Goal: Check status: Check status

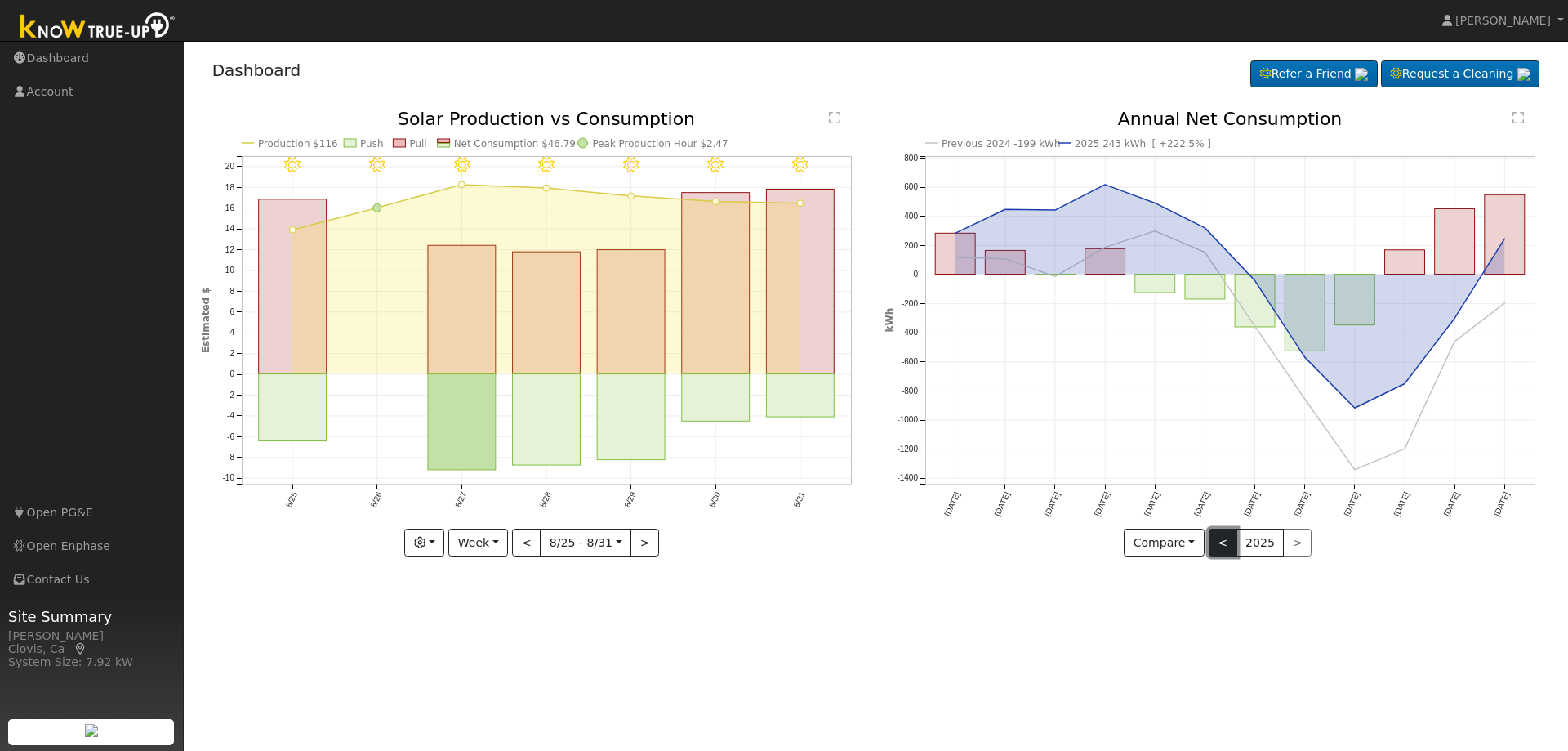
click at [1215, 540] on button "<" at bounding box center [1223, 542] width 28 height 27
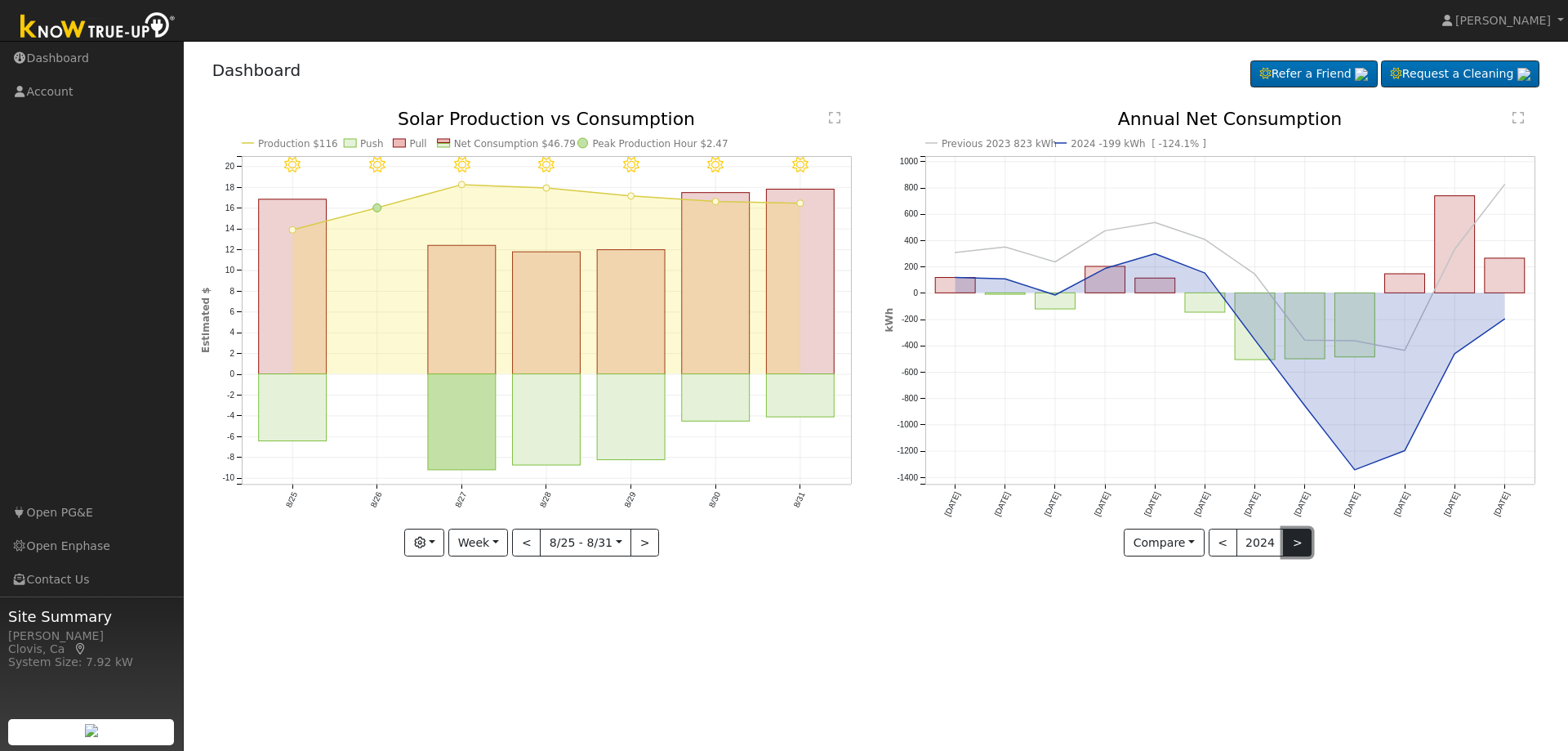
click at [1297, 548] on button ">" at bounding box center [1298, 542] width 28 height 27
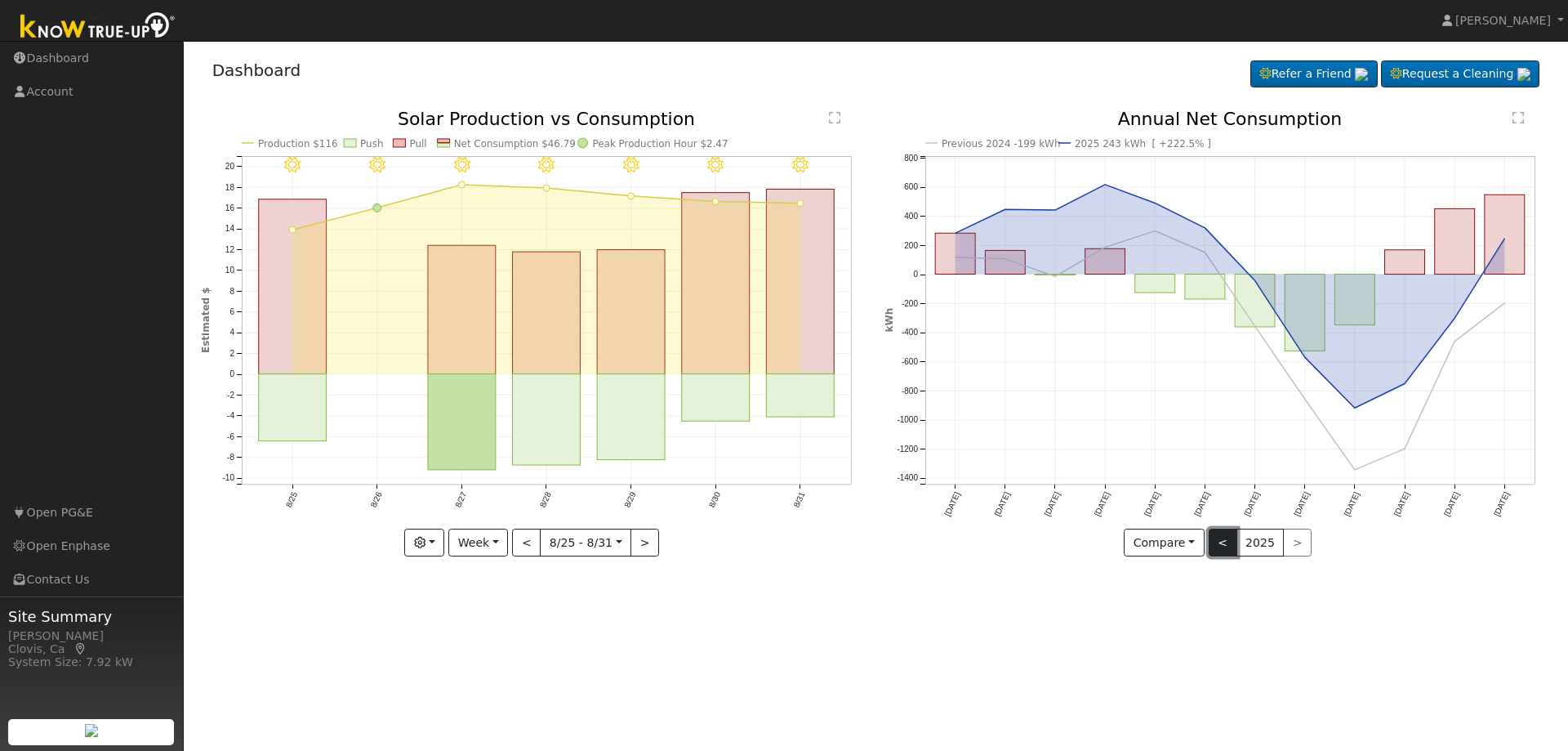
click at [1229, 550] on button "<" at bounding box center [1223, 542] width 28 height 27
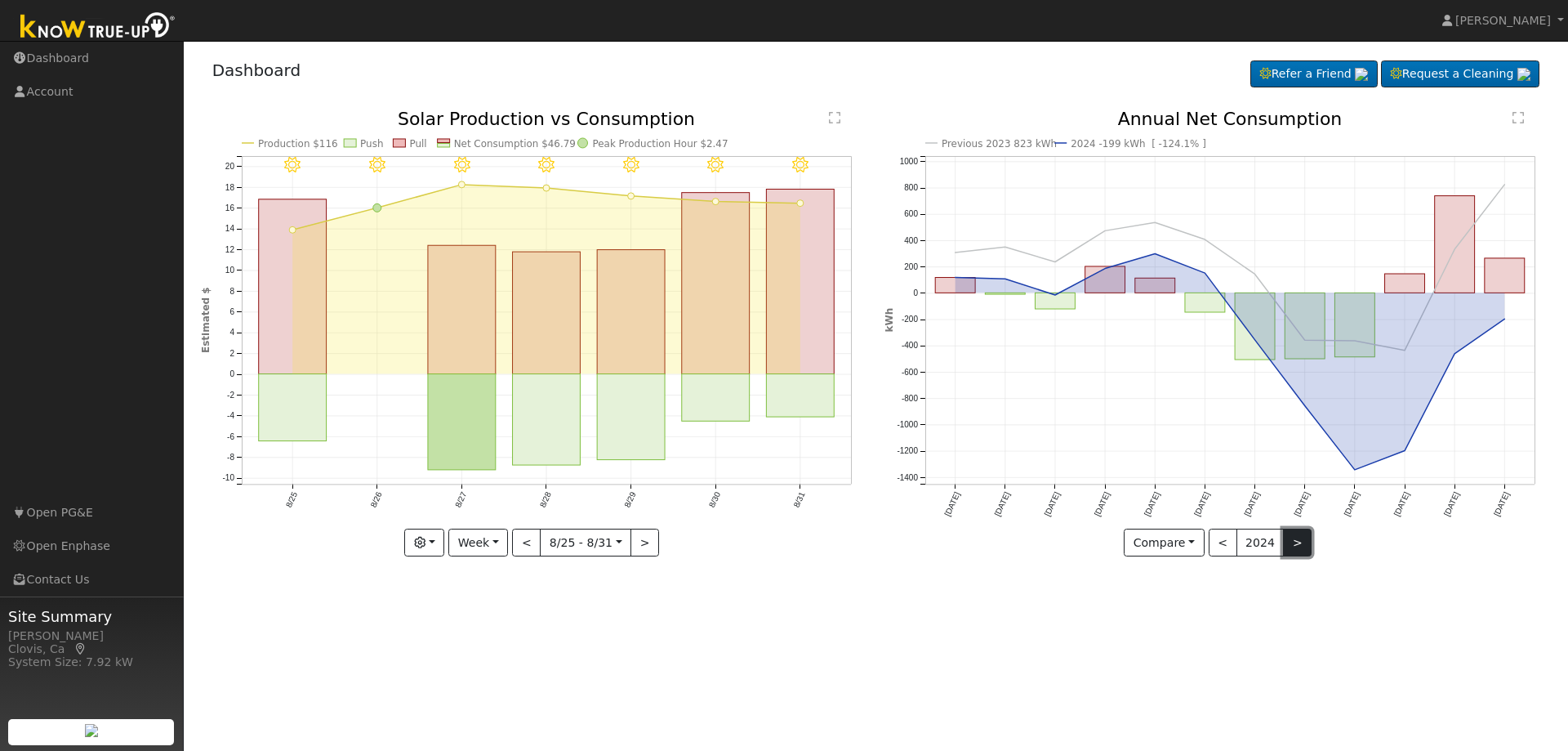
click at [1295, 542] on button ">" at bounding box center [1298, 542] width 28 height 27
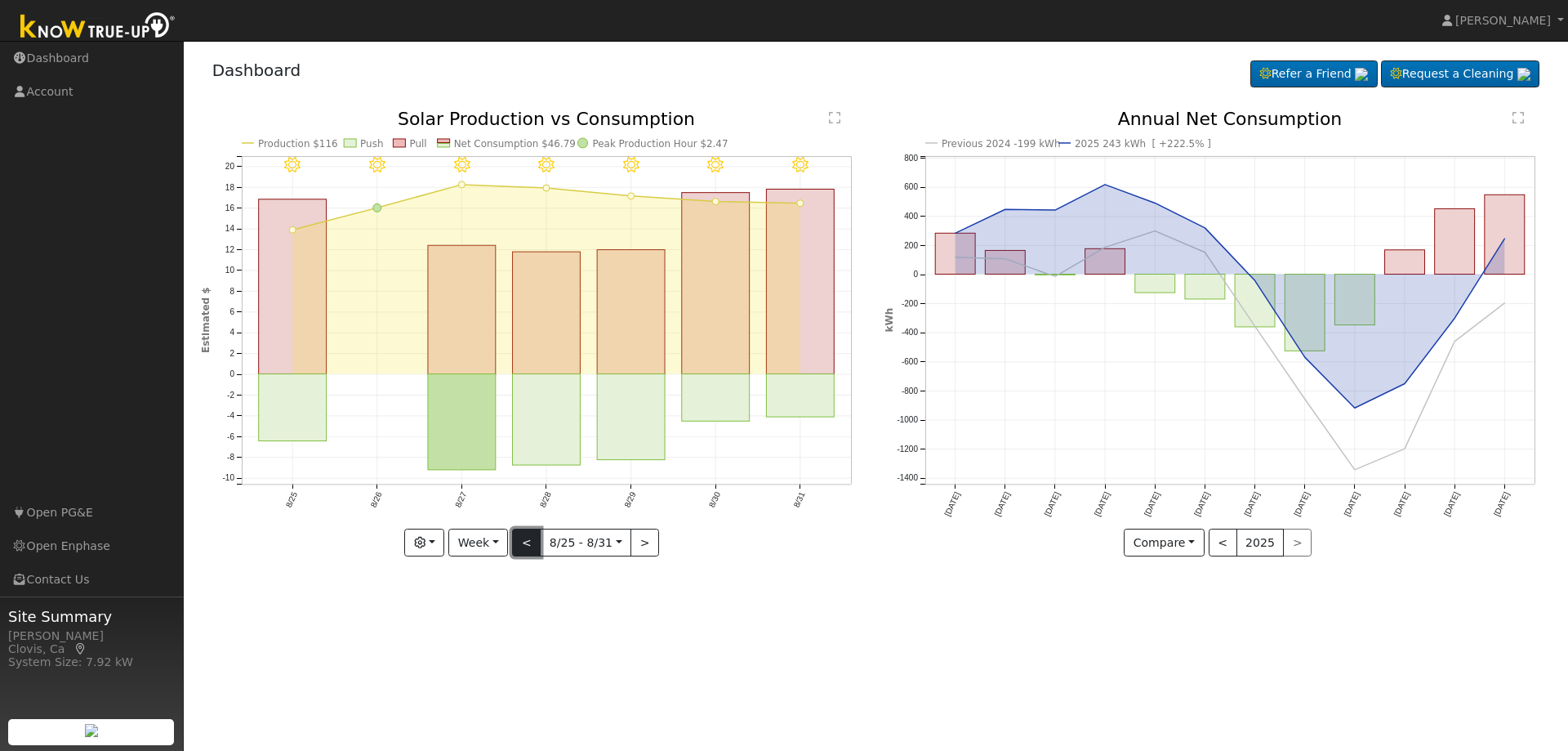
click at [524, 538] on button "<" at bounding box center [526, 542] width 28 height 27
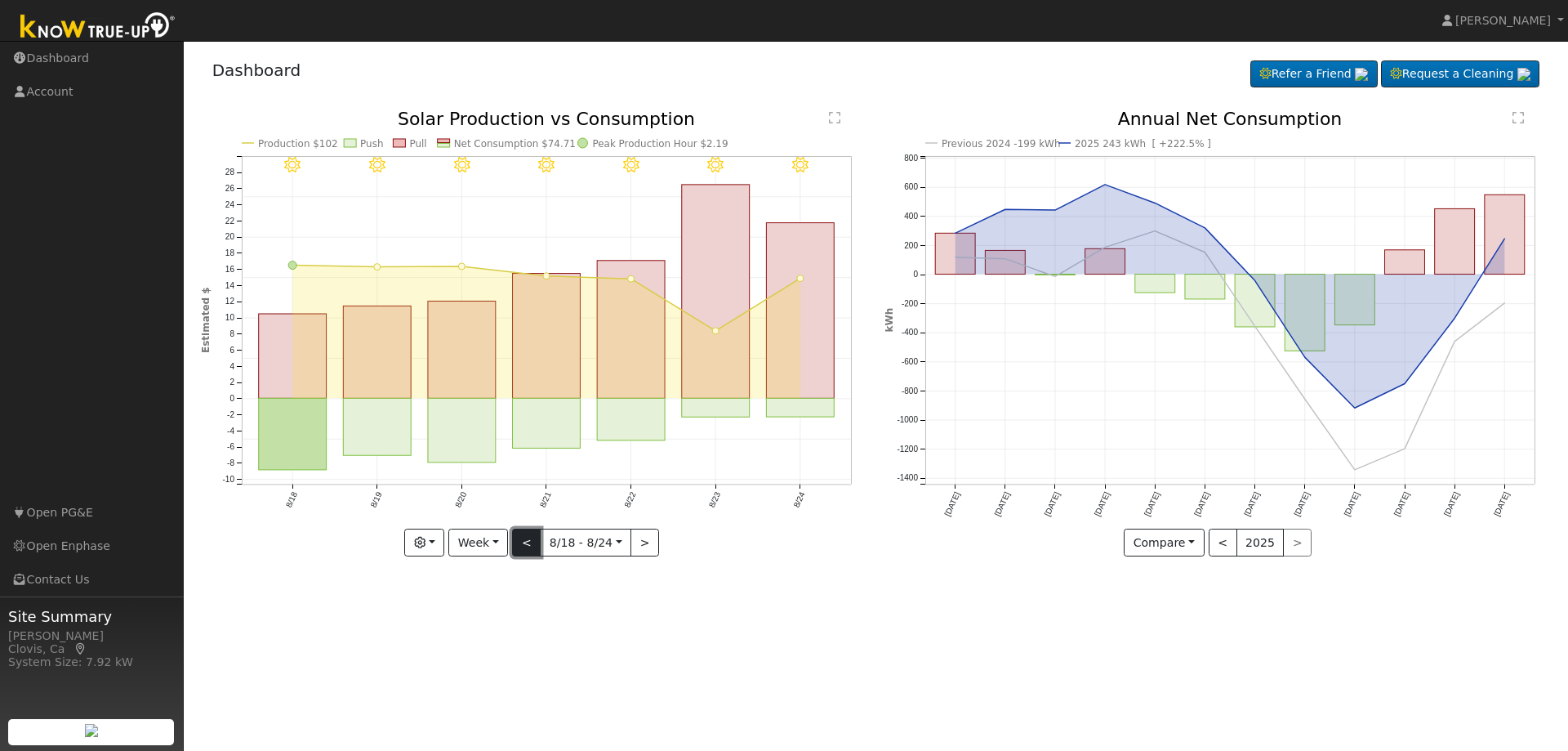
click at [521, 542] on button "<" at bounding box center [526, 542] width 28 height 27
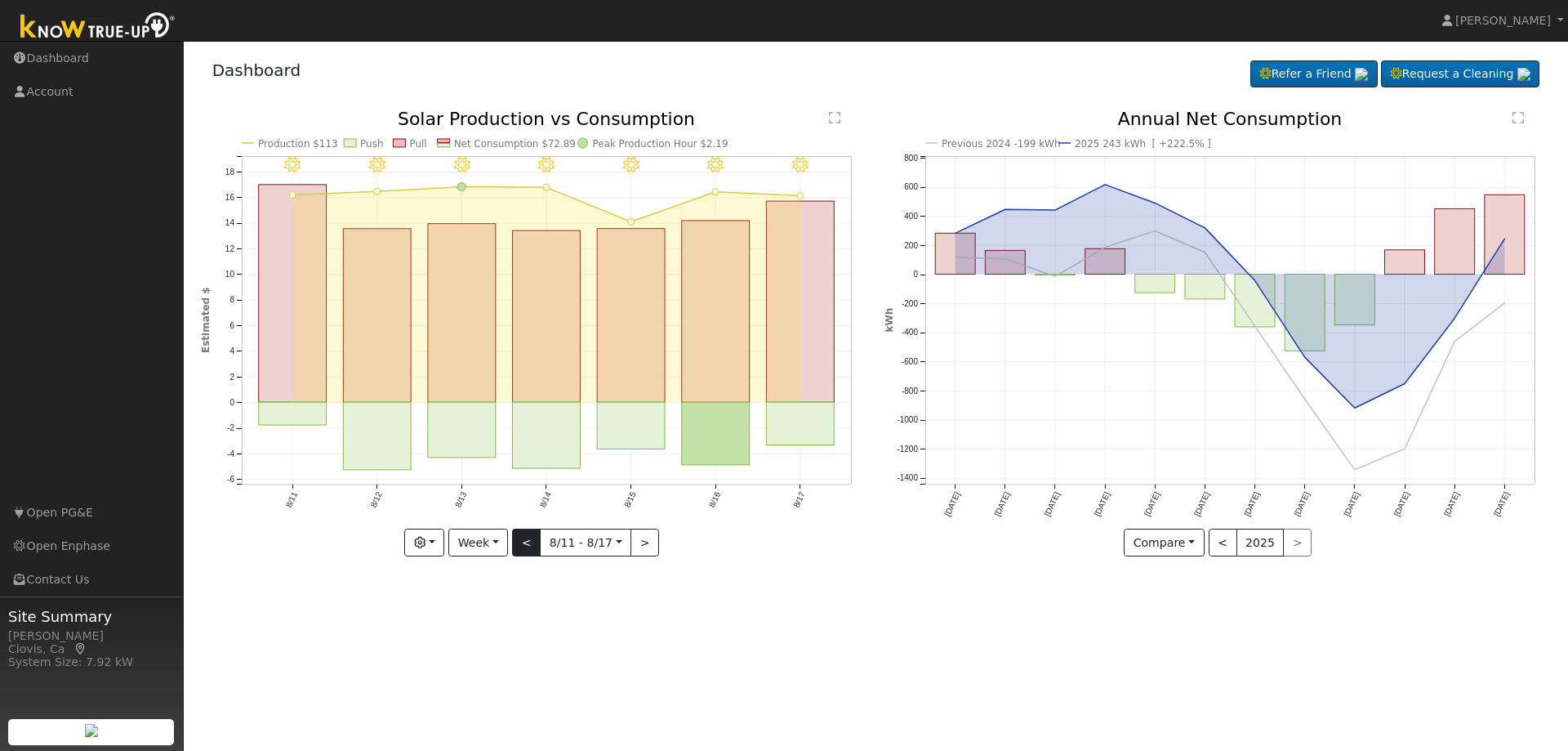
click at [521, 542] on div at bounding box center [533, 334] width 667 height 446
click at [521, 542] on button "<" at bounding box center [526, 542] width 28 height 27
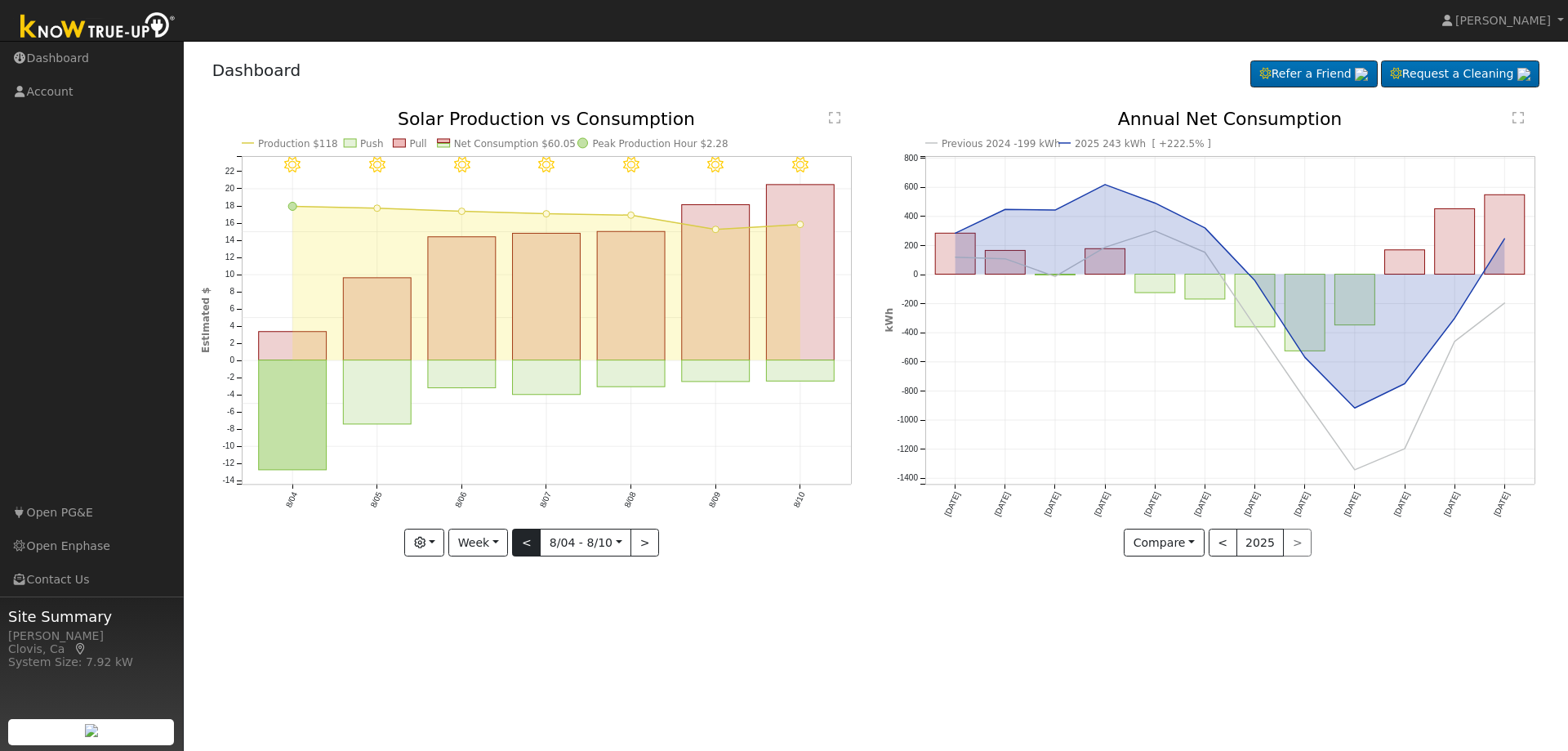
click at [521, 542] on div "8/10 - Clear 8/09 - Clear 8/08 - Clear 8/07 - Clear 8/06 - Clear 8/05 - Clear 8…" at bounding box center [533, 334] width 667 height 446
click at [521, 542] on button "<" at bounding box center [526, 542] width 28 height 27
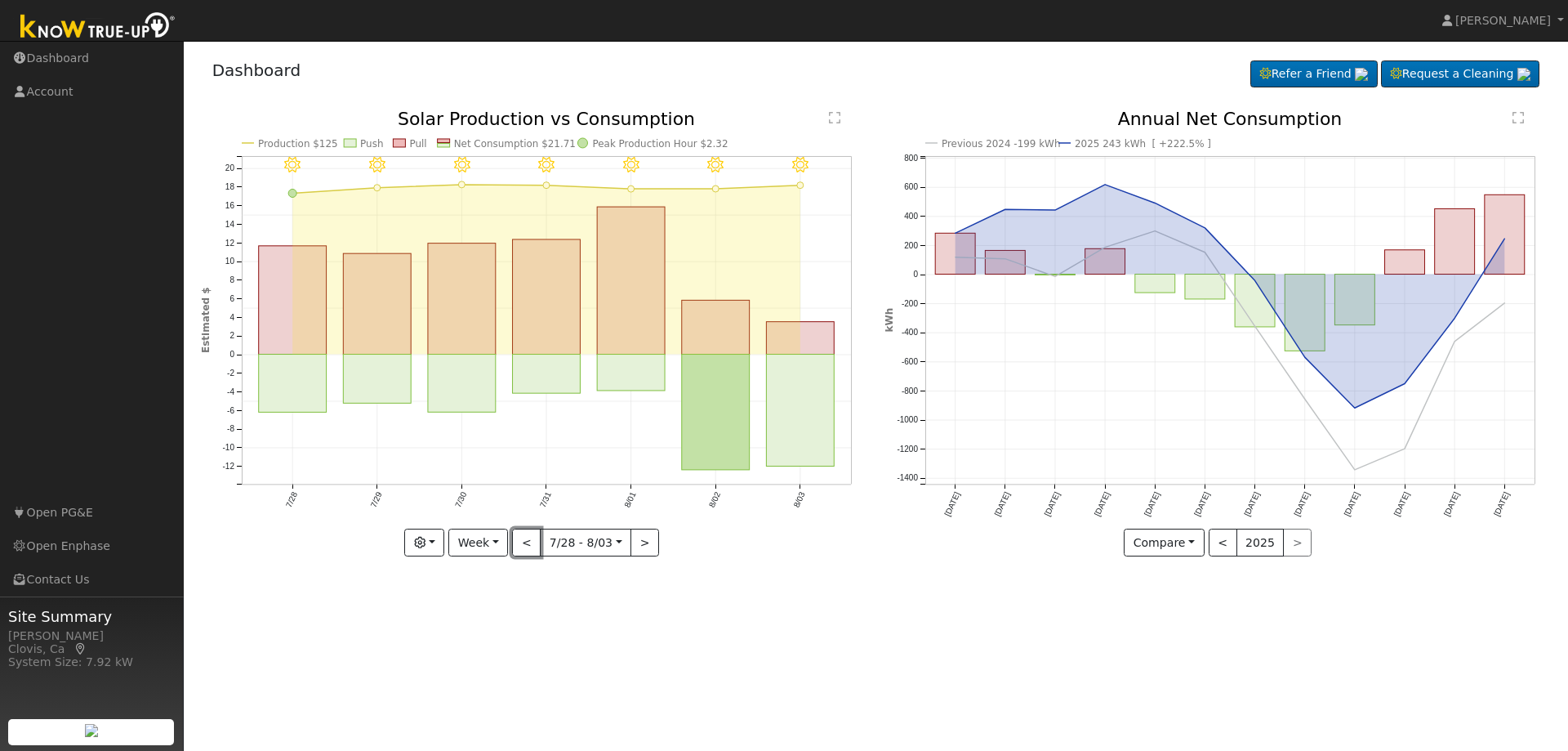
click at [523, 542] on button "<" at bounding box center [526, 542] width 28 height 27
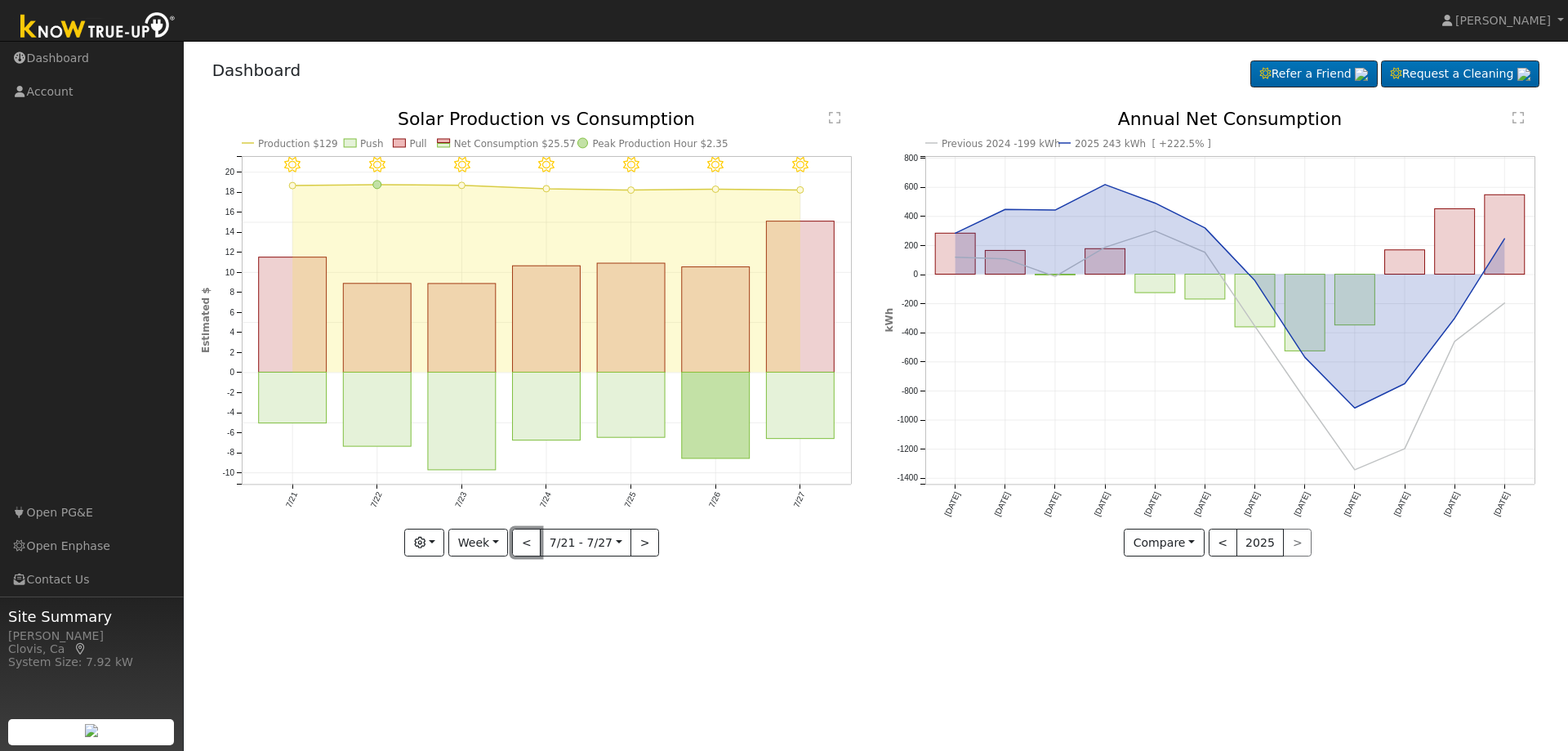
click at [523, 542] on button "<" at bounding box center [526, 542] width 28 height 27
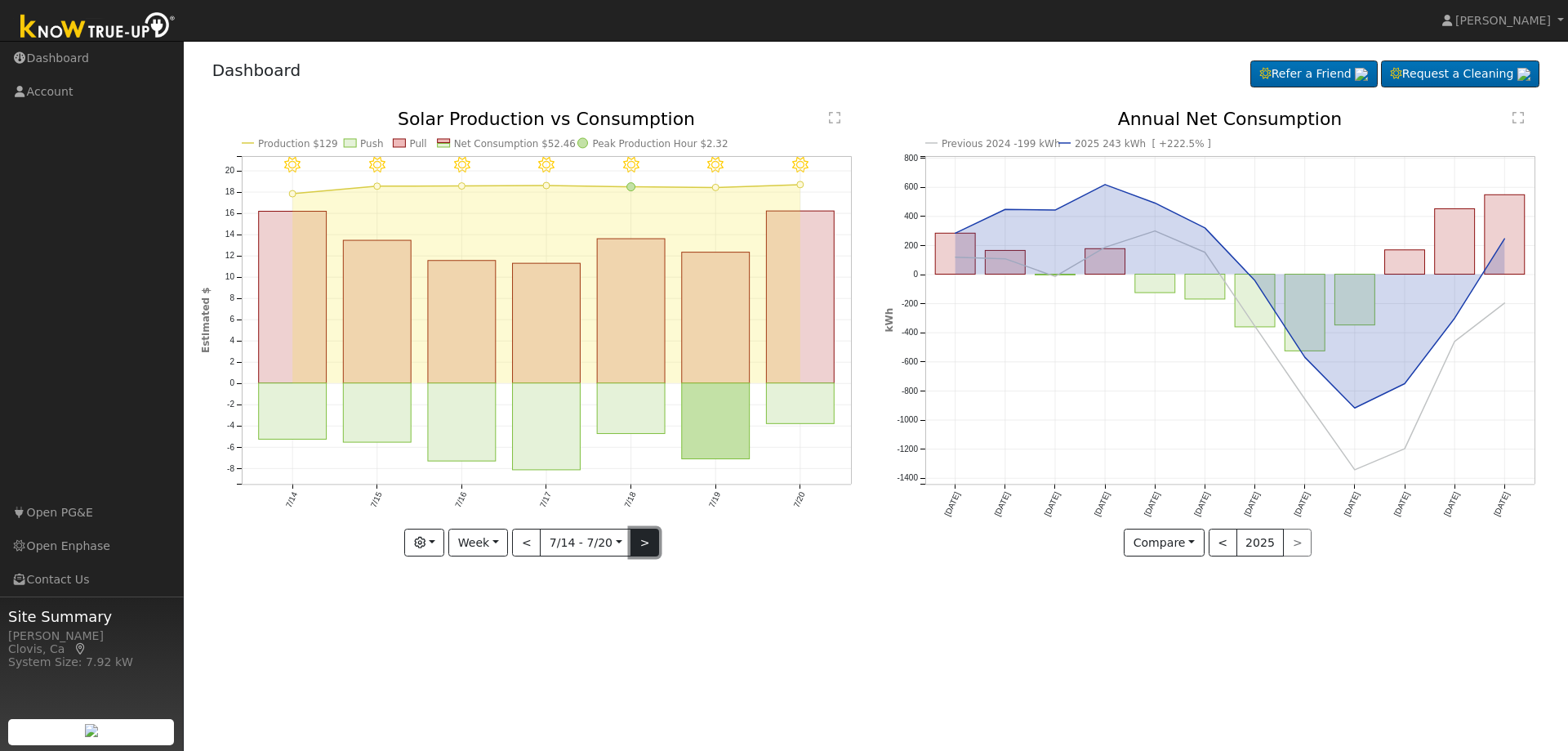
click at [638, 545] on button ">" at bounding box center [645, 542] width 28 height 27
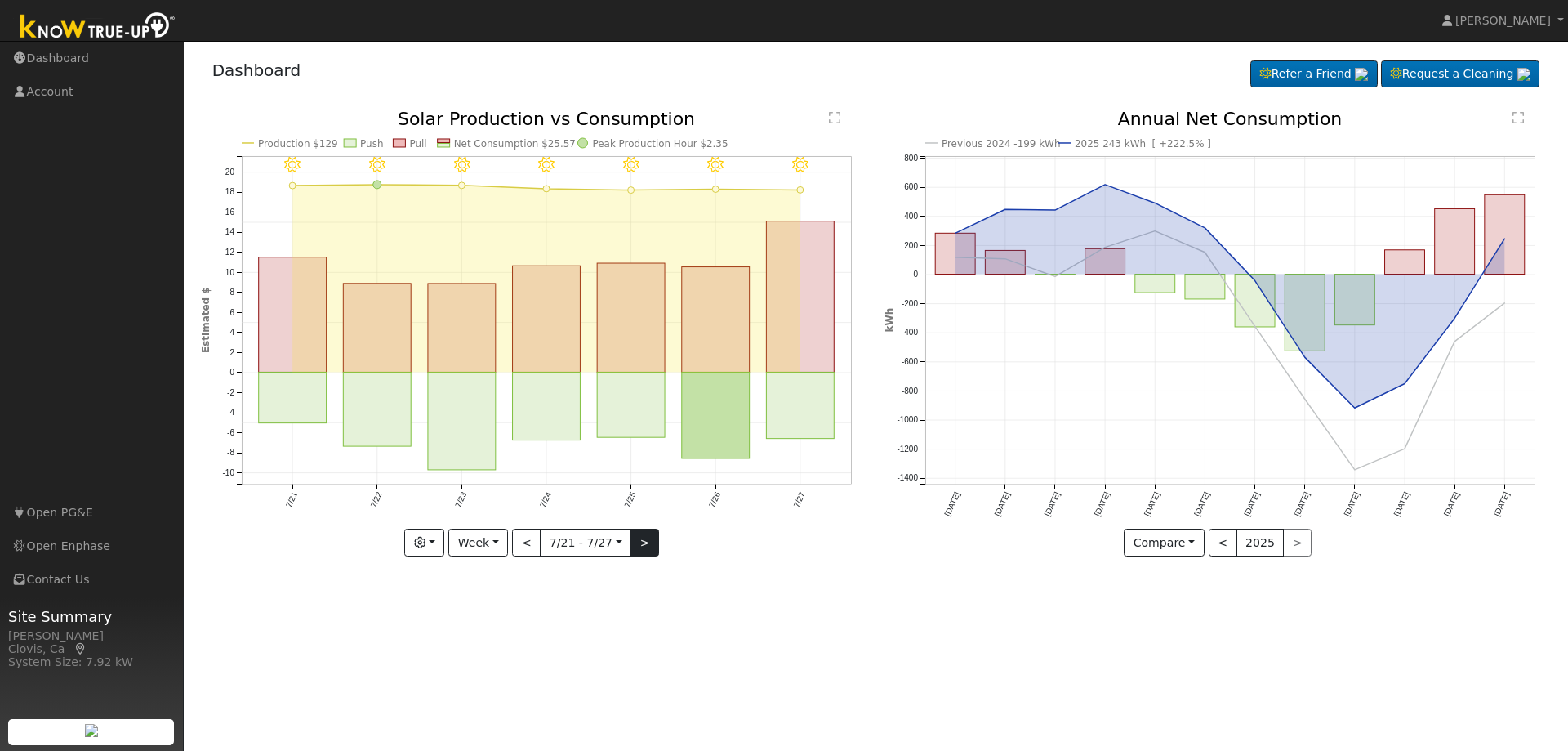
click at [638, 545] on div at bounding box center [533, 334] width 667 height 446
click at [638, 545] on button ">" at bounding box center [645, 542] width 28 height 27
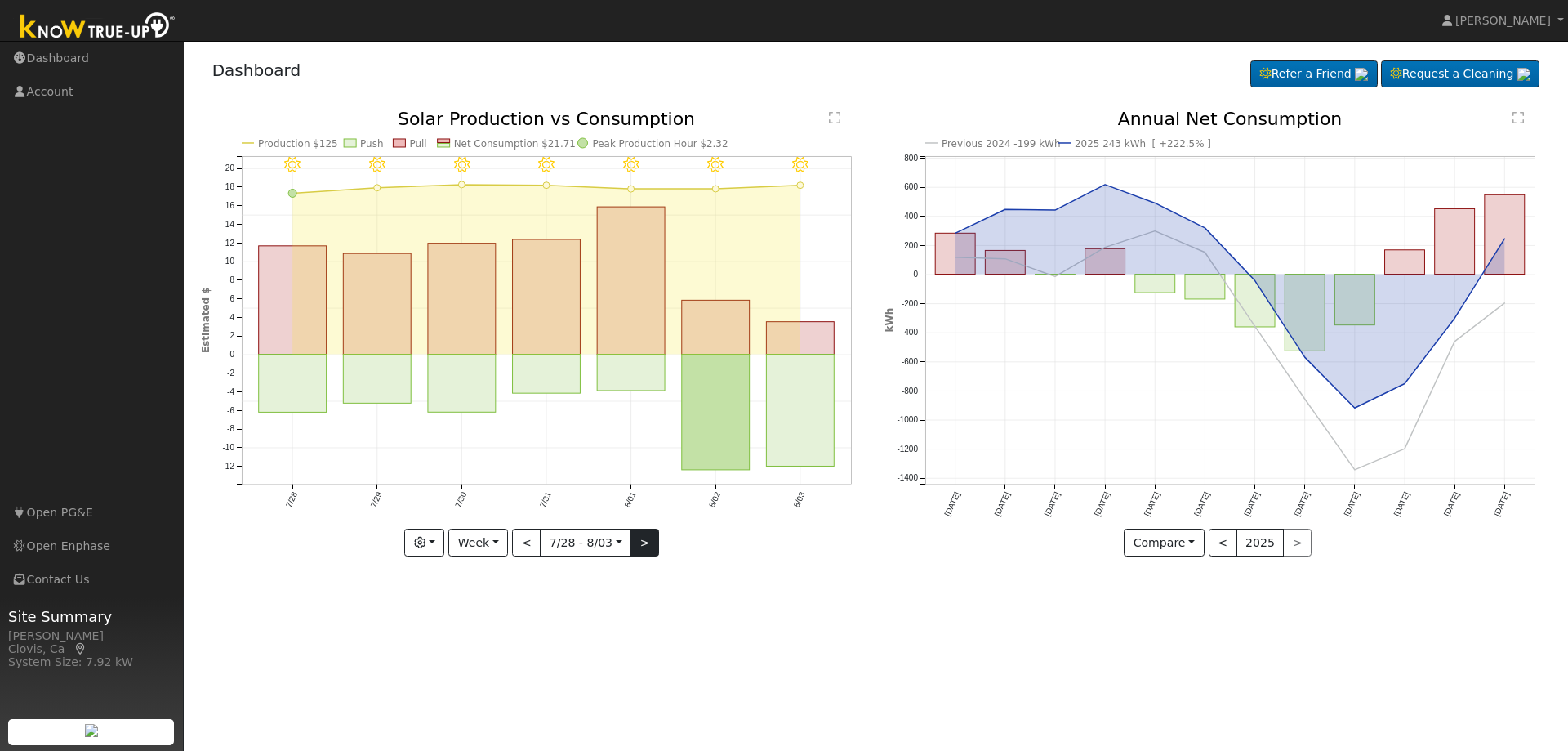
click at [638, 545] on div "8/03 - Clear 8/02 - Clear 8/01 - Clear 7/31 - Clear 7/30 - Clear 7/29 - Clear 7…" at bounding box center [533, 334] width 667 height 446
click at [638, 545] on button ">" at bounding box center [645, 542] width 28 height 27
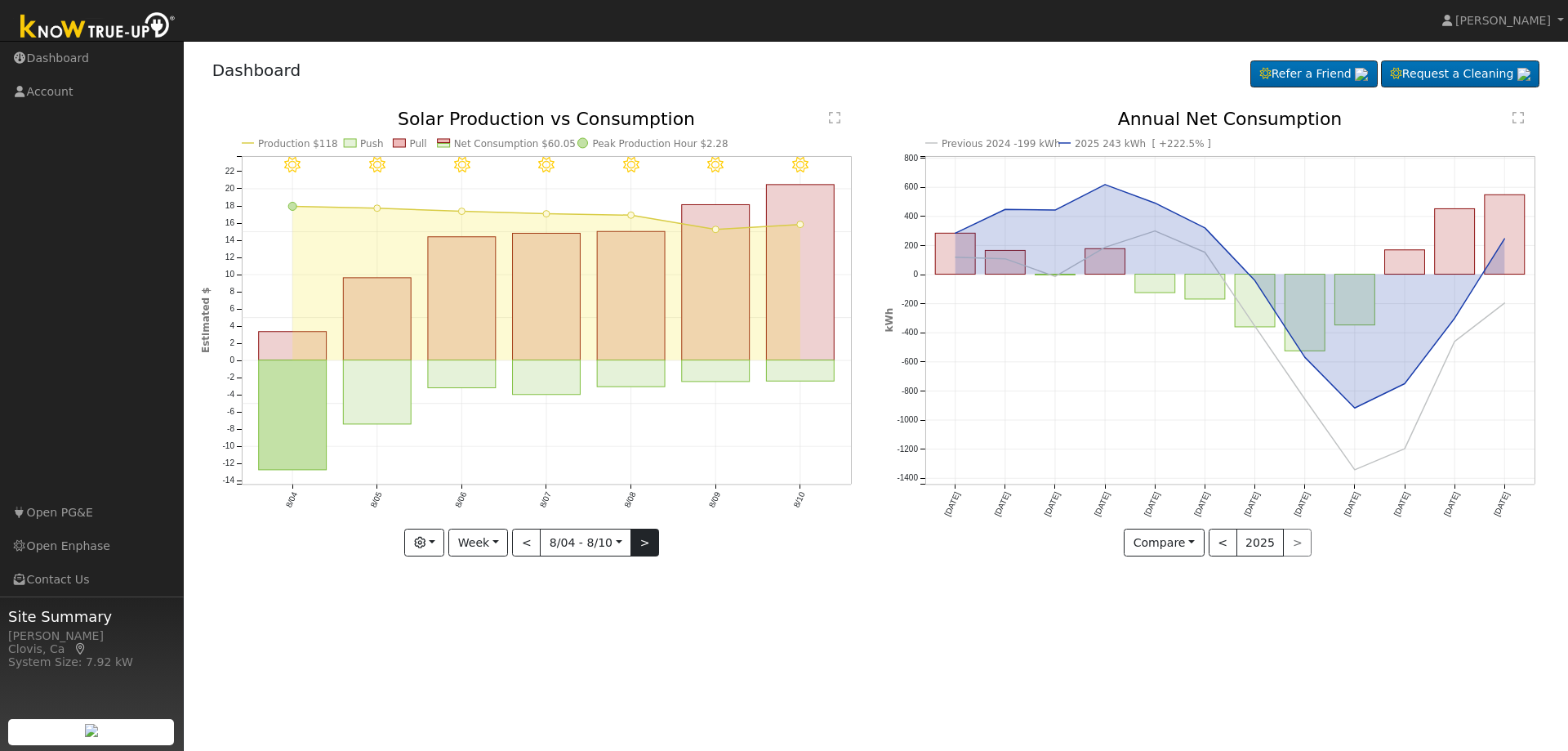
click at [638, 545] on div "8/10 - Clear 8/09 - Clear 8/08 - Clear 8/07 - Clear 8/06 - Clear 8/05 - Clear 8…" at bounding box center [533, 334] width 667 height 446
click at [638, 545] on button ">" at bounding box center [645, 542] width 28 height 27
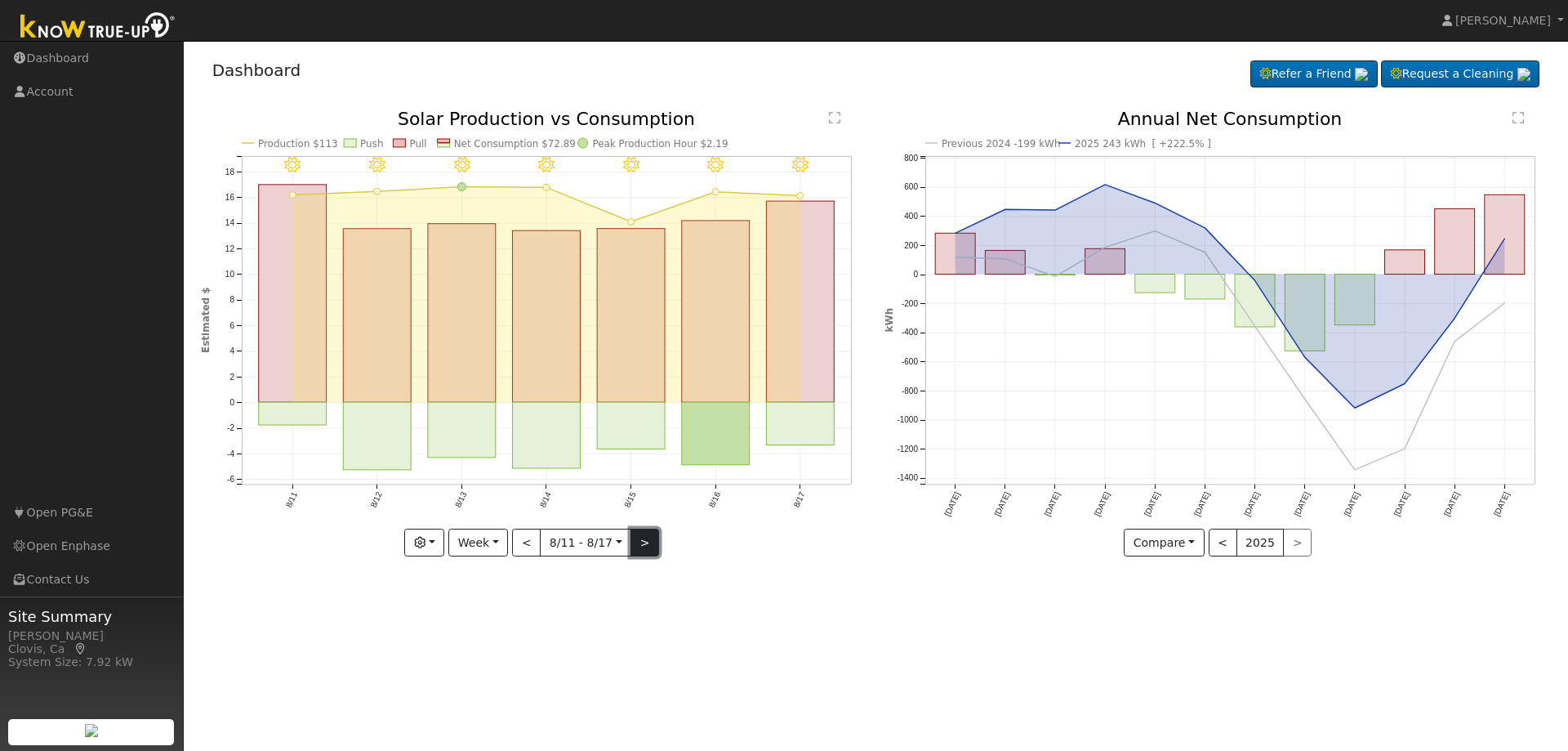
click at [643, 547] on button ">" at bounding box center [645, 542] width 28 height 27
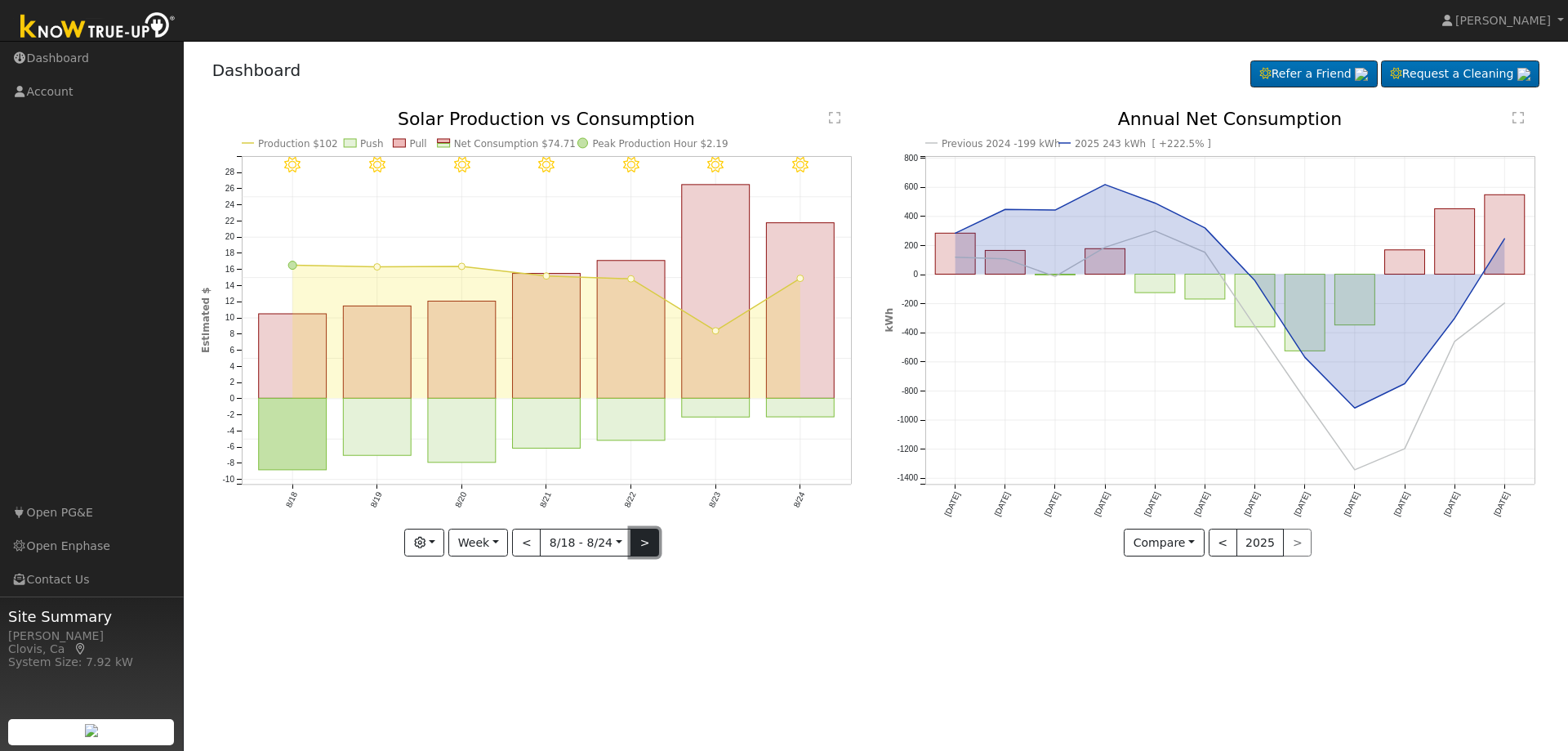
click at [643, 547] on button ">" at bounding box center [645, 542] width 28 height 27
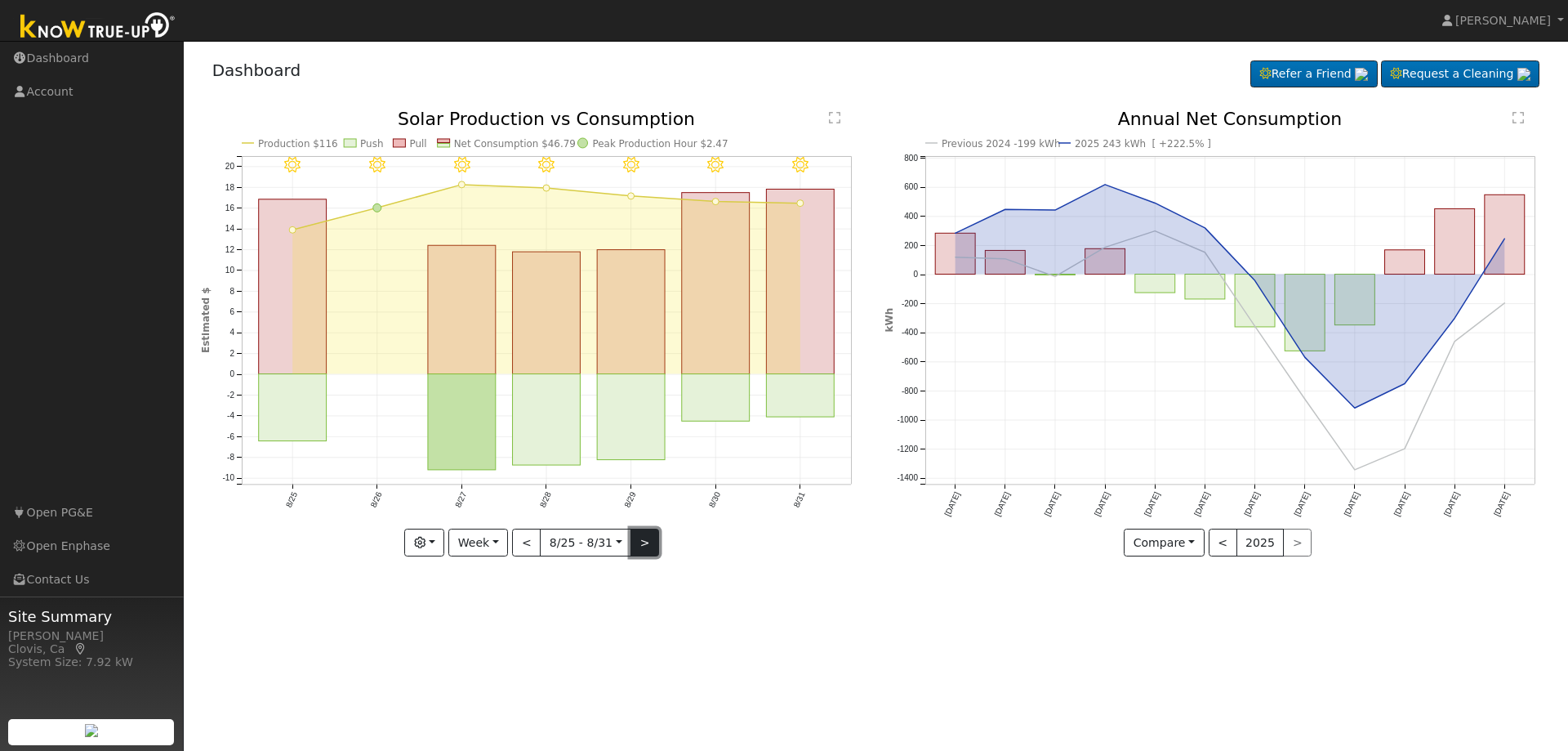
click at [644, 549] on button ">" at bounding box center [645, 542] width 28 height 27
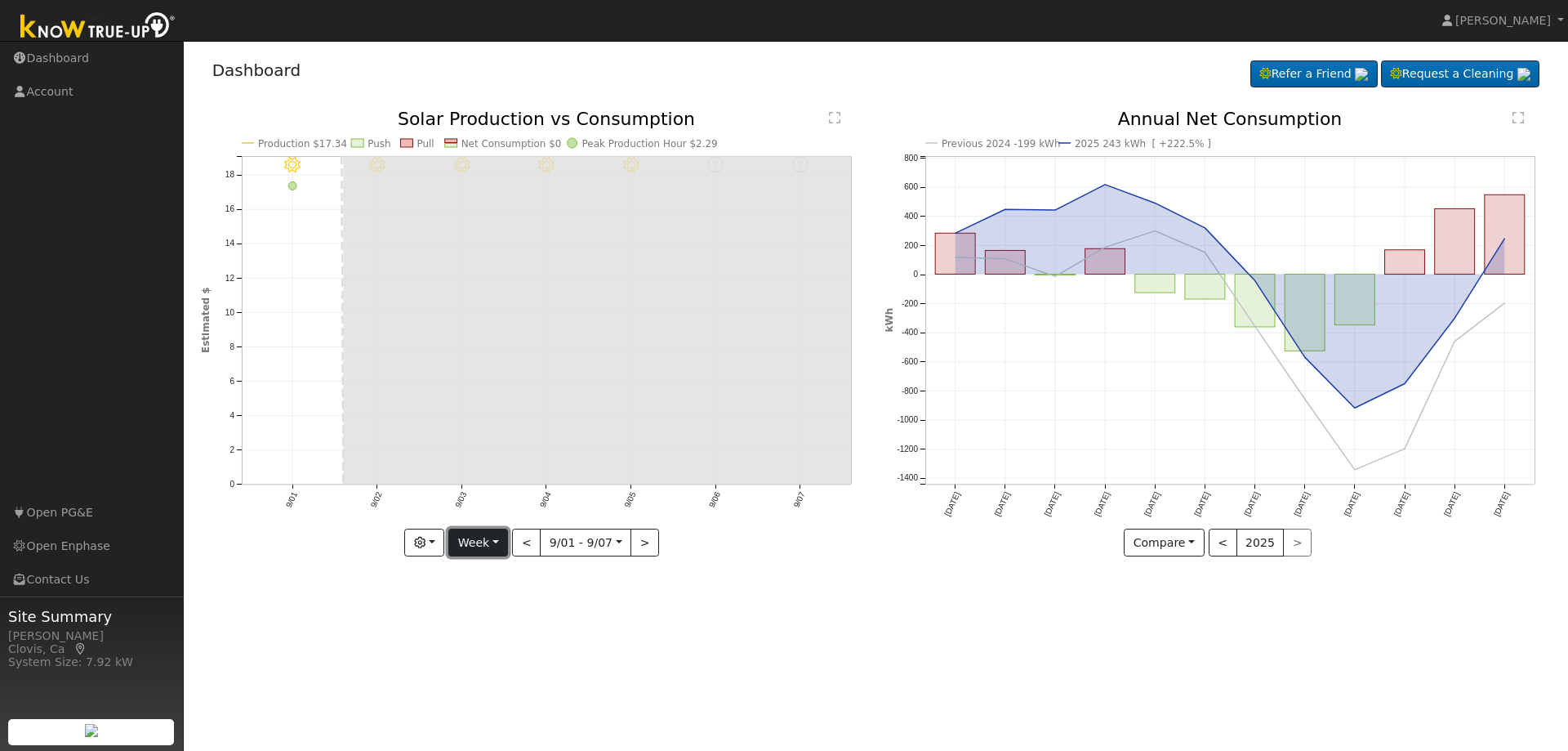
click at [495, 542] on button "Week" at bounding box center [478, 542] width 60 height 27
drag, startPoint x: 495, startPoint y: 542, endPoint x: 526, endPoint y: 538, distance: 31.3
click at [517, 541] on div "Graphs Solar Production Previous Year Consumption Previous Year Total Consumpti…" at bounding box center [533, 542] width 667 height 27
click at [531, 544] on button "<" at bounding box center [526, 542] width 28 height 27
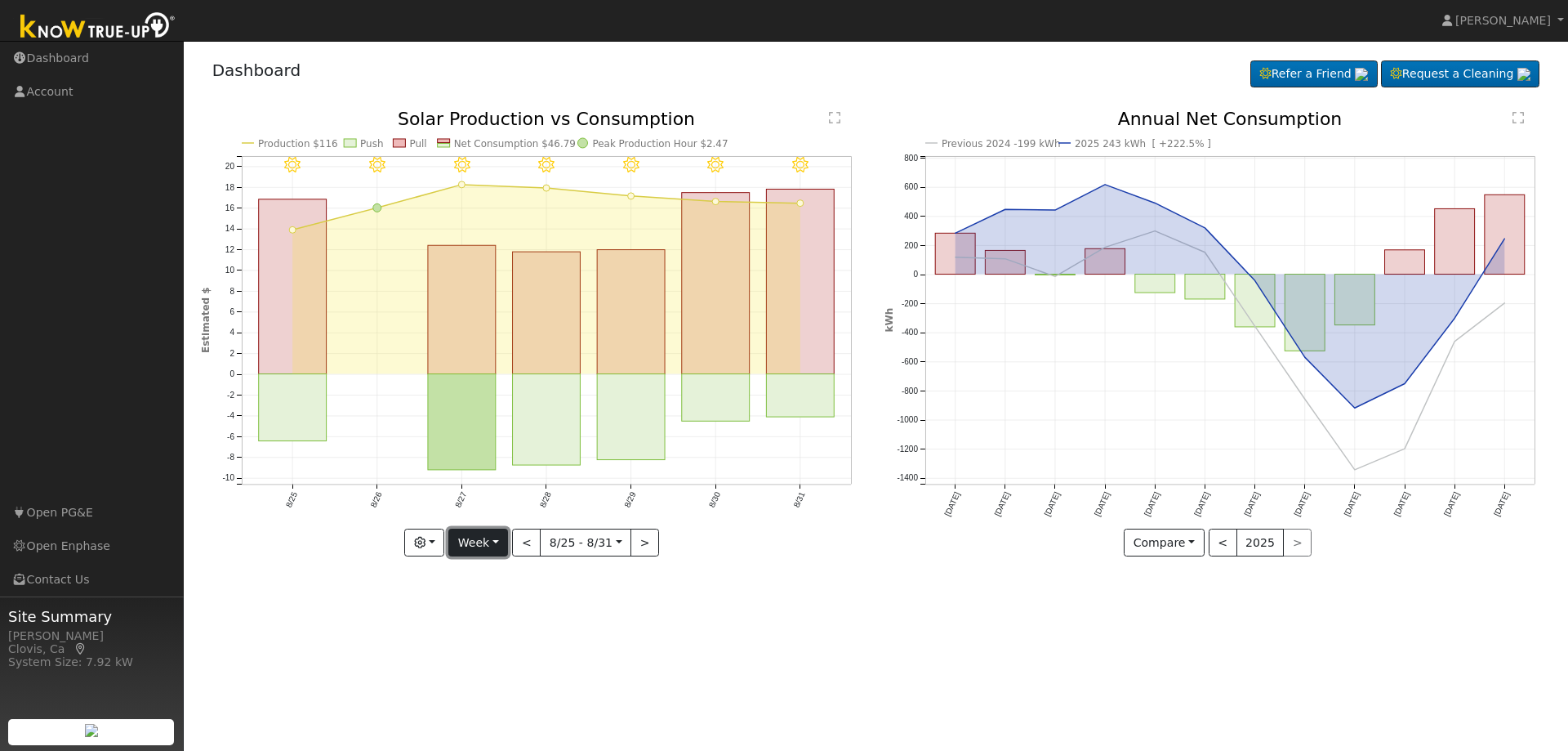
click at [493, 540] on button "Week" at bounding box center [478, 542] width 60 height 27
click at [488, 620] on link "Month" at bounding box center [506, 622] width 113 height 23
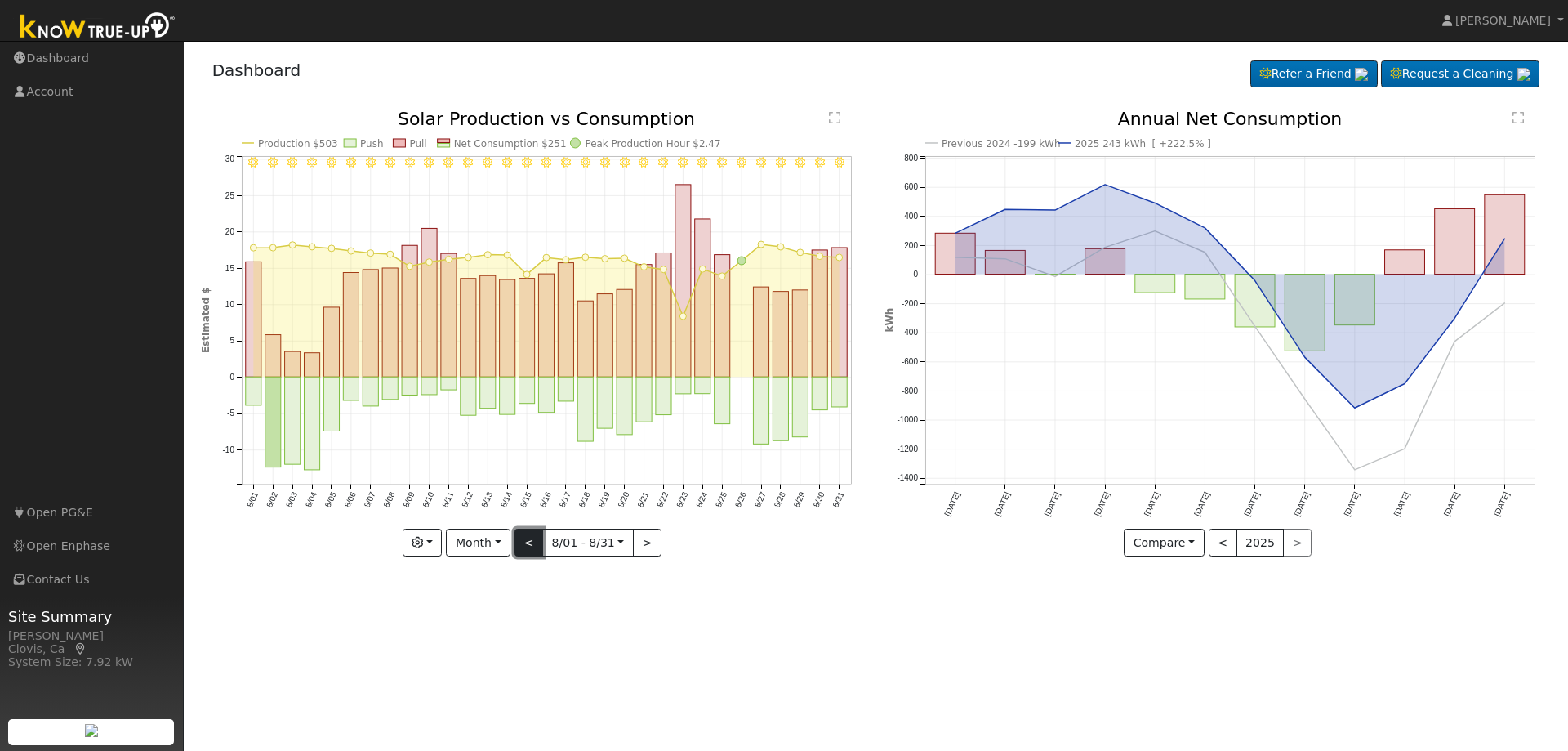
click at [532, 546] on button "<" at bounding box center [529, 542] width 28 height 27
type input "[DATE]"
